Goal: Information Seeking & Learning: Find specific page/section

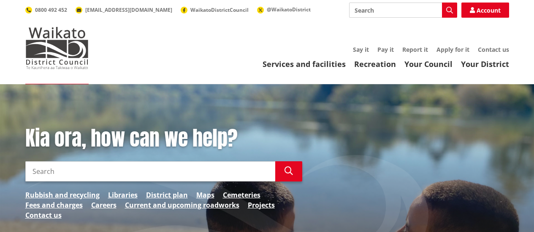
click at [146, 172] on input "Search" at bounding box center [150, 172] width 250 height 20
click at [287, 173] on icon "button" at bounding box center [288, 171] width 8 height 8
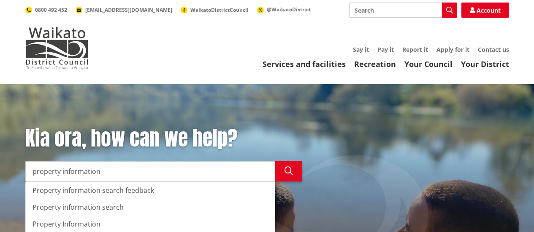
click at [95, 205] on div "Property information search" at bounding box center [150, 207] width 249 height 17
type input "Property information search"
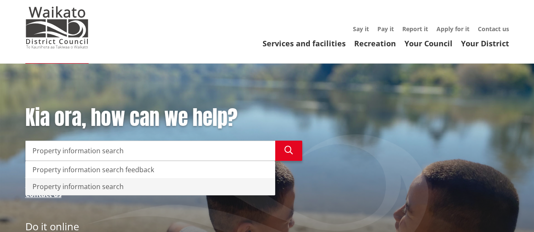
scroll to position [19, 0]
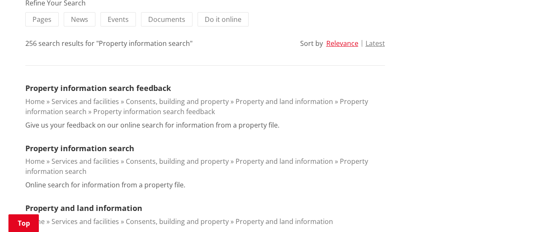
scroll to position [205, 0]
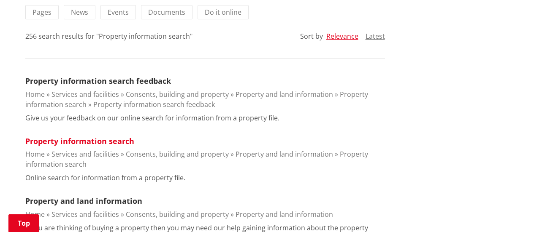
click at [73, 144] on link "Property information search" at bounding box center [79, 141] width 109 height 10
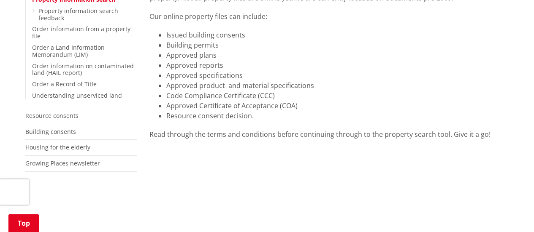
scroll to position [203, 0]
